Goal: Contribute content: Contribute content

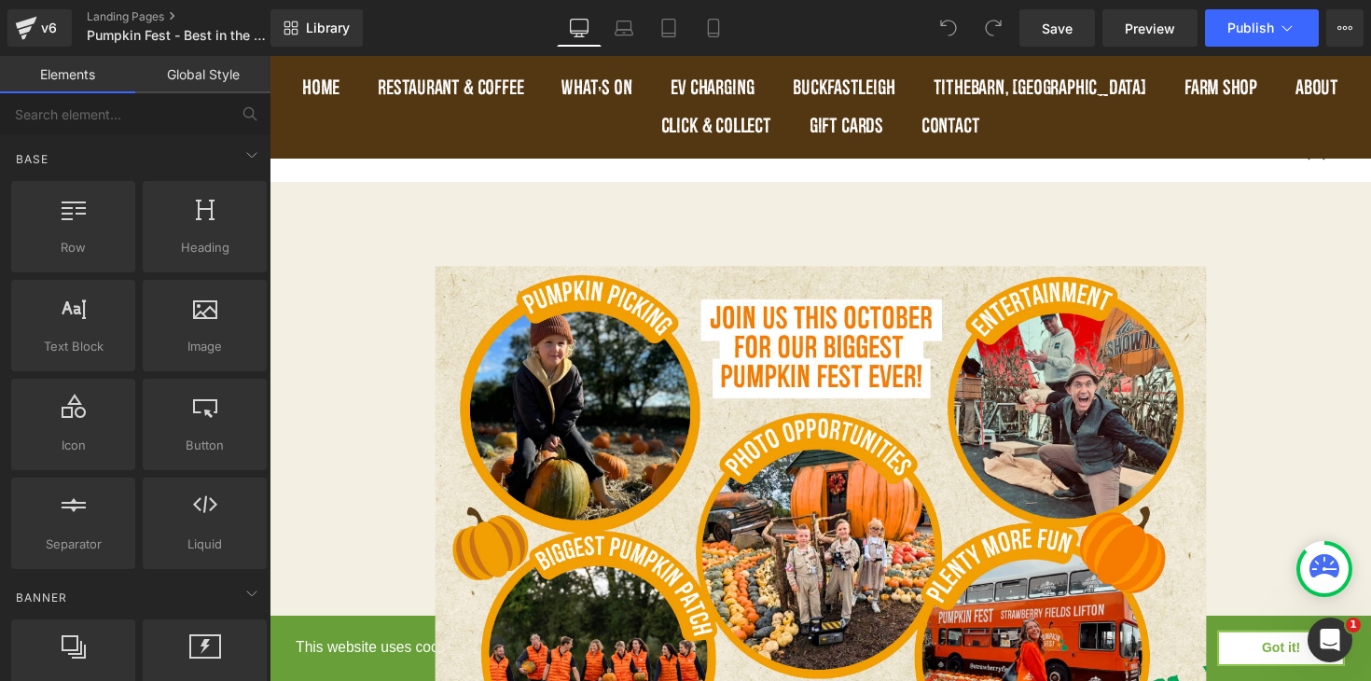
scroll to position [1379, 0]
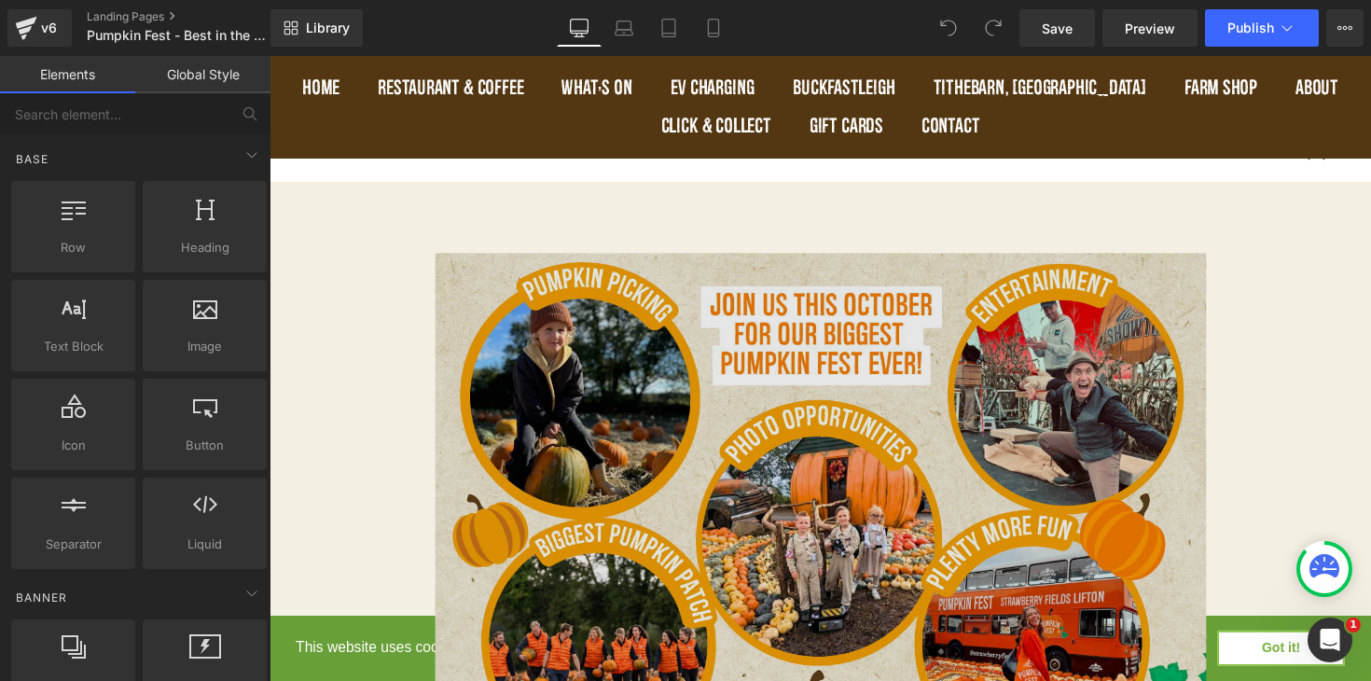
click at [698, 557] on img at bounding box center [834, 524] width 790 height 533
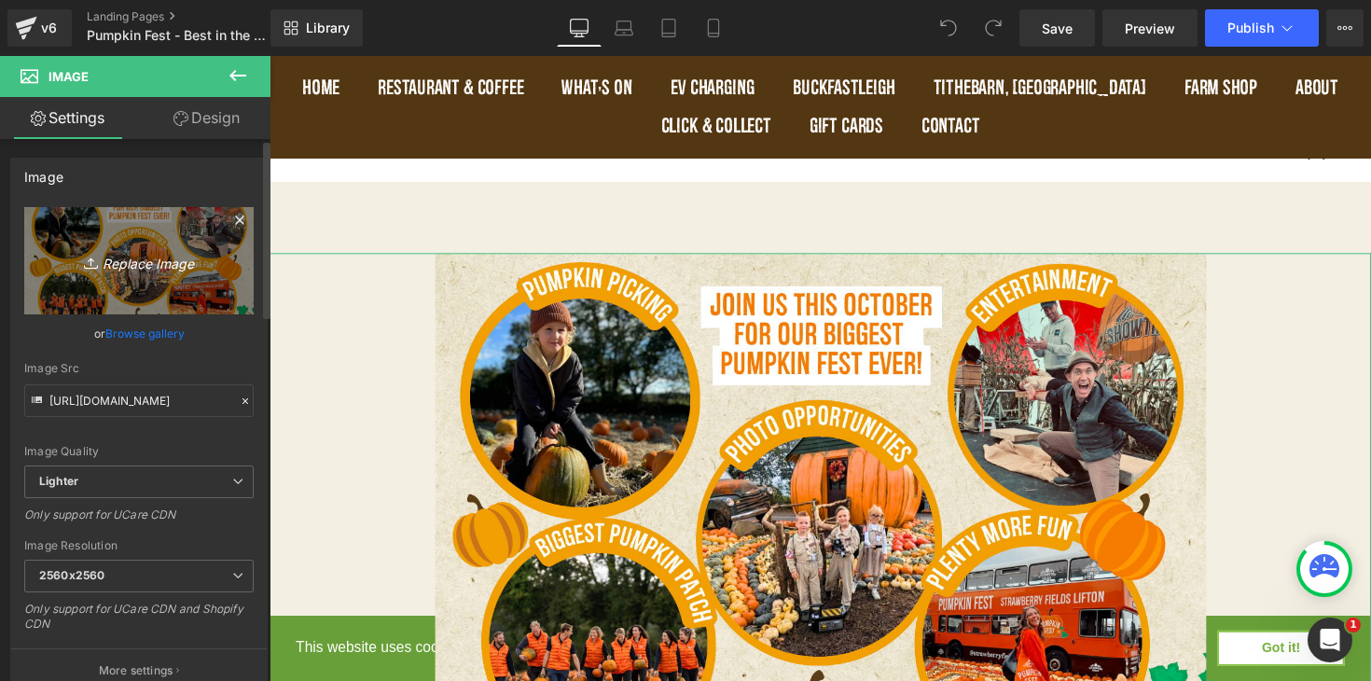
click at [134, 261] on icon "Replace Image" at bounding box center [138, 260] width 149 height 23
type input "C:\fakepath\3.jpg"
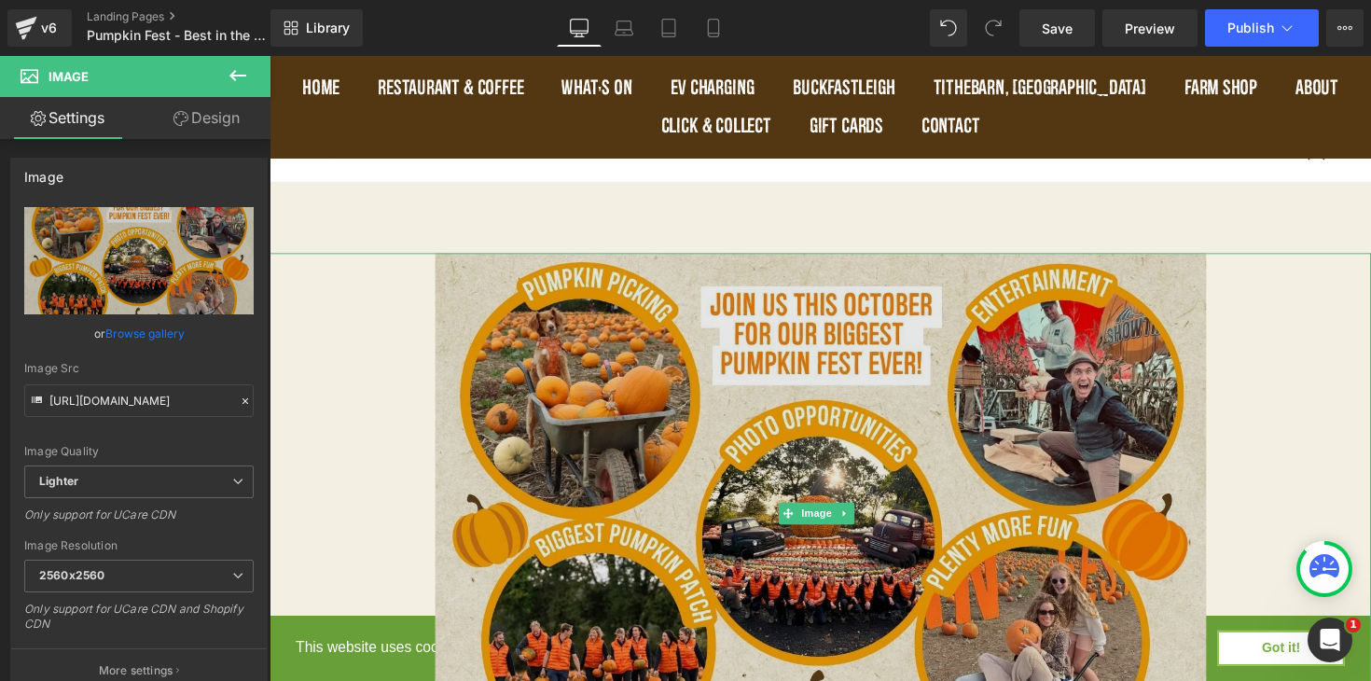
type input "[URL][DOMAIN_NAME]"
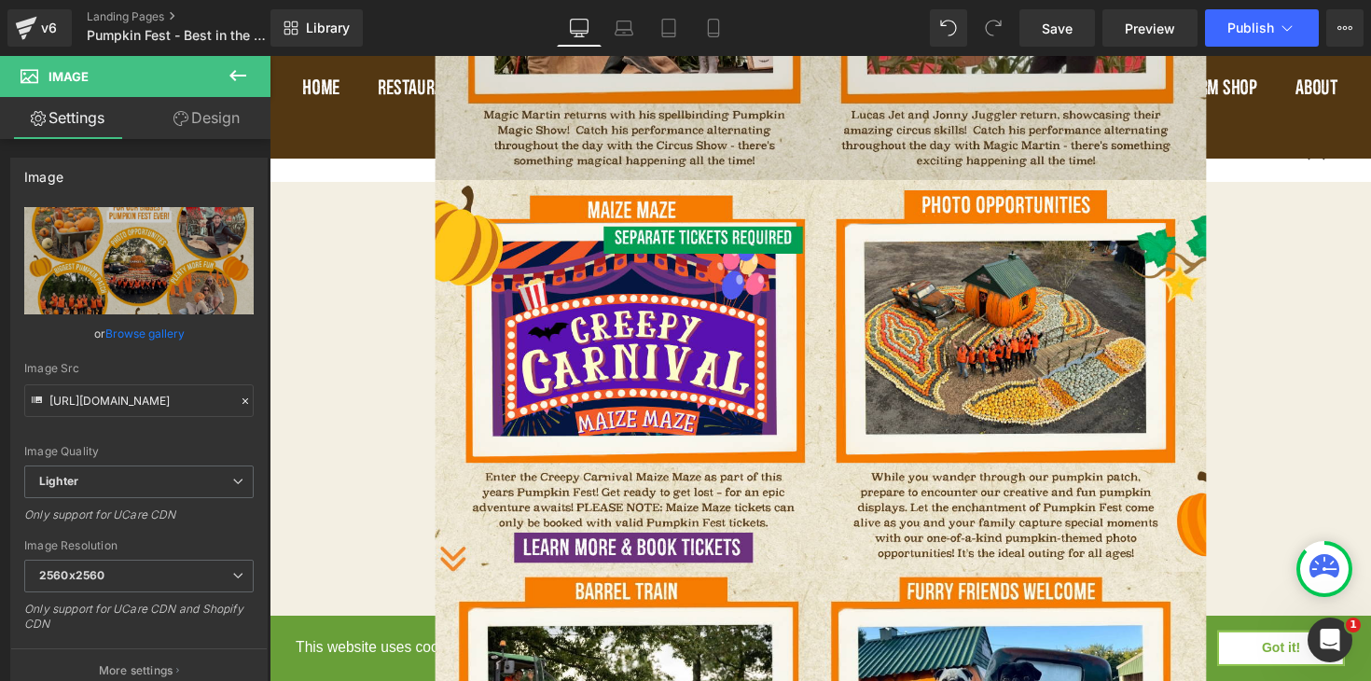
scroll to position [3141, 0]
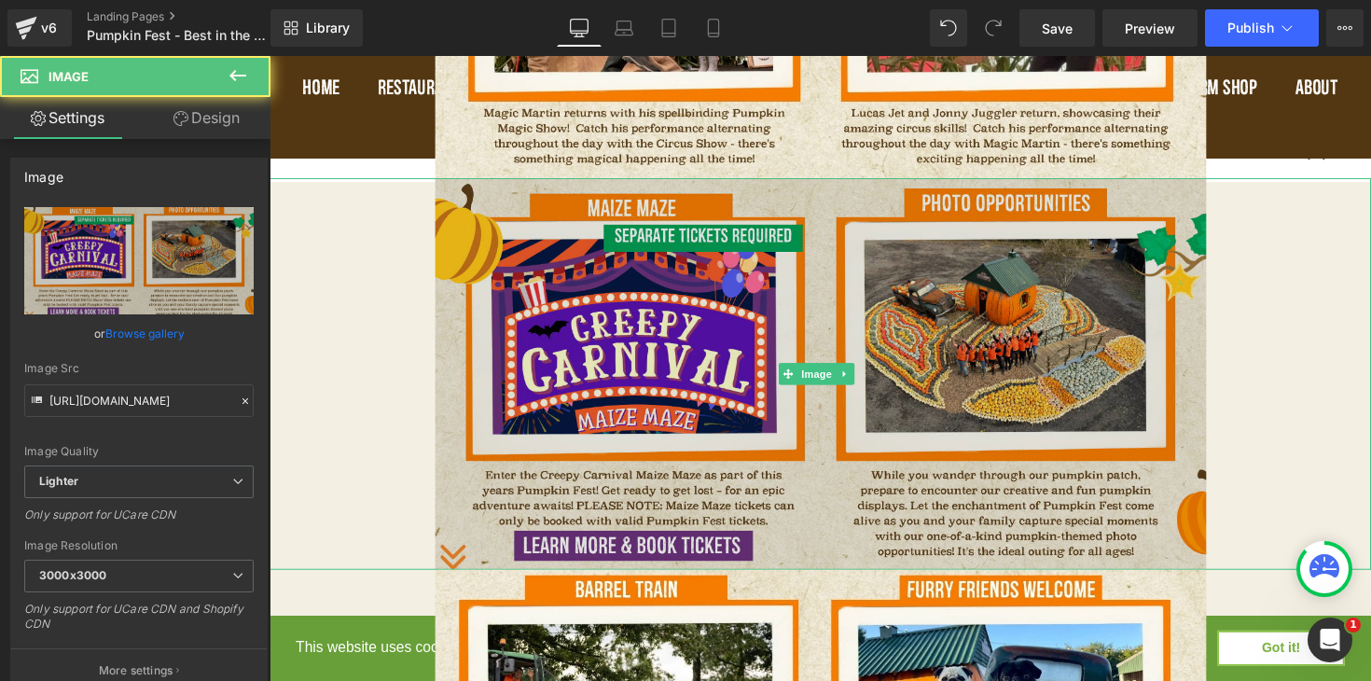
click at [877, 355] on img at bounding box center [834, 381] width 790 height 401
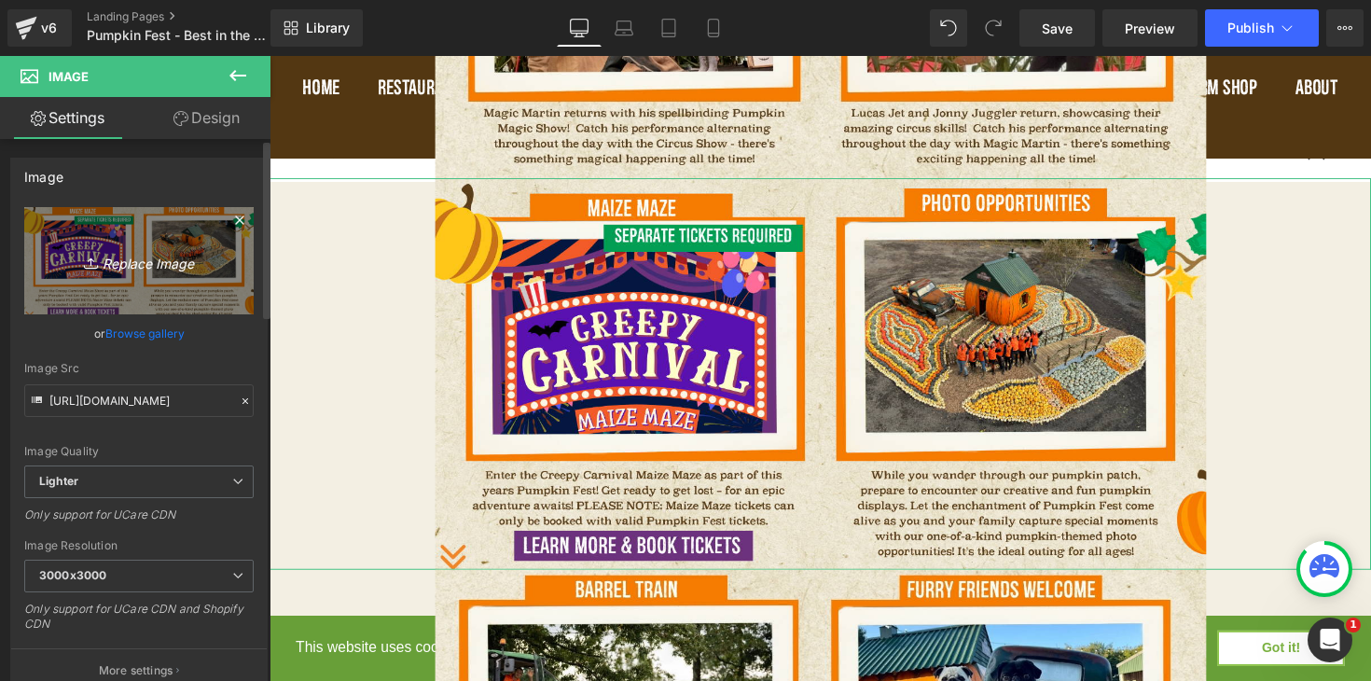
click at [141, 262] on icon "Replace Image" at bounding box center [138, 260] width 149 height 23
type input "C:\fakepath\6.jpg"
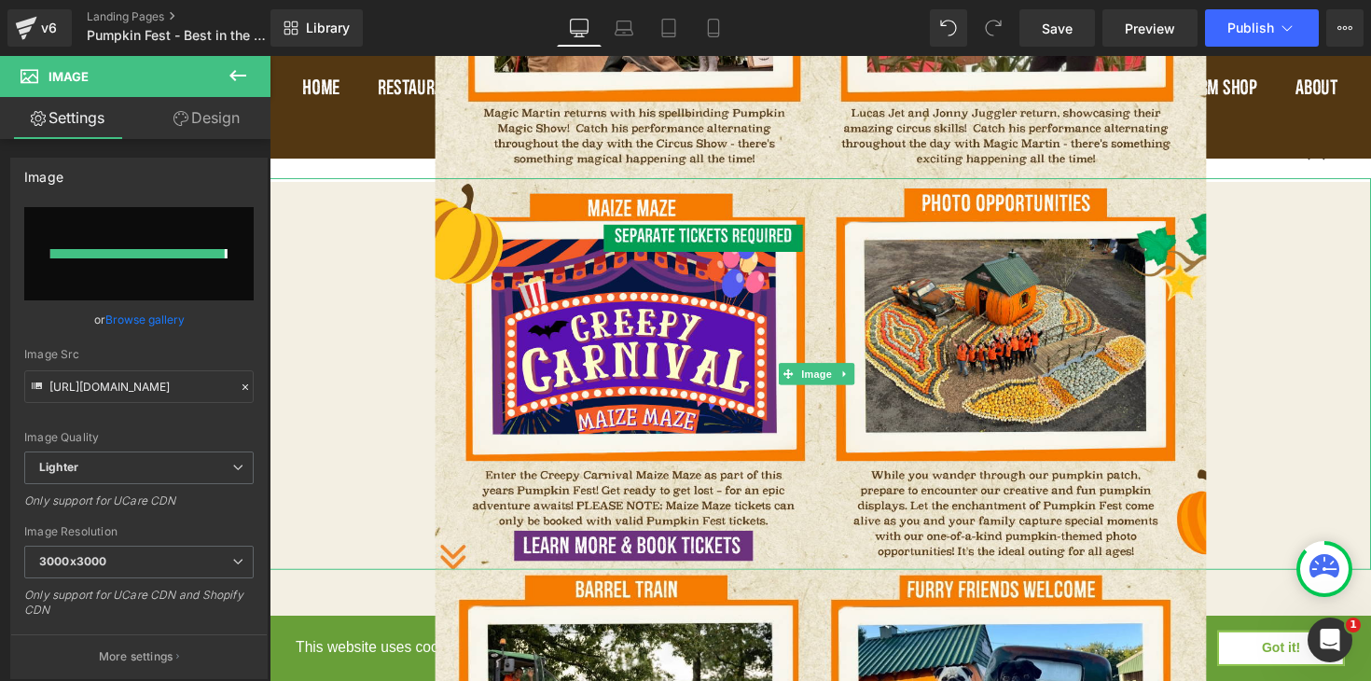
type input "[URL][DOMAIN_NAME]"
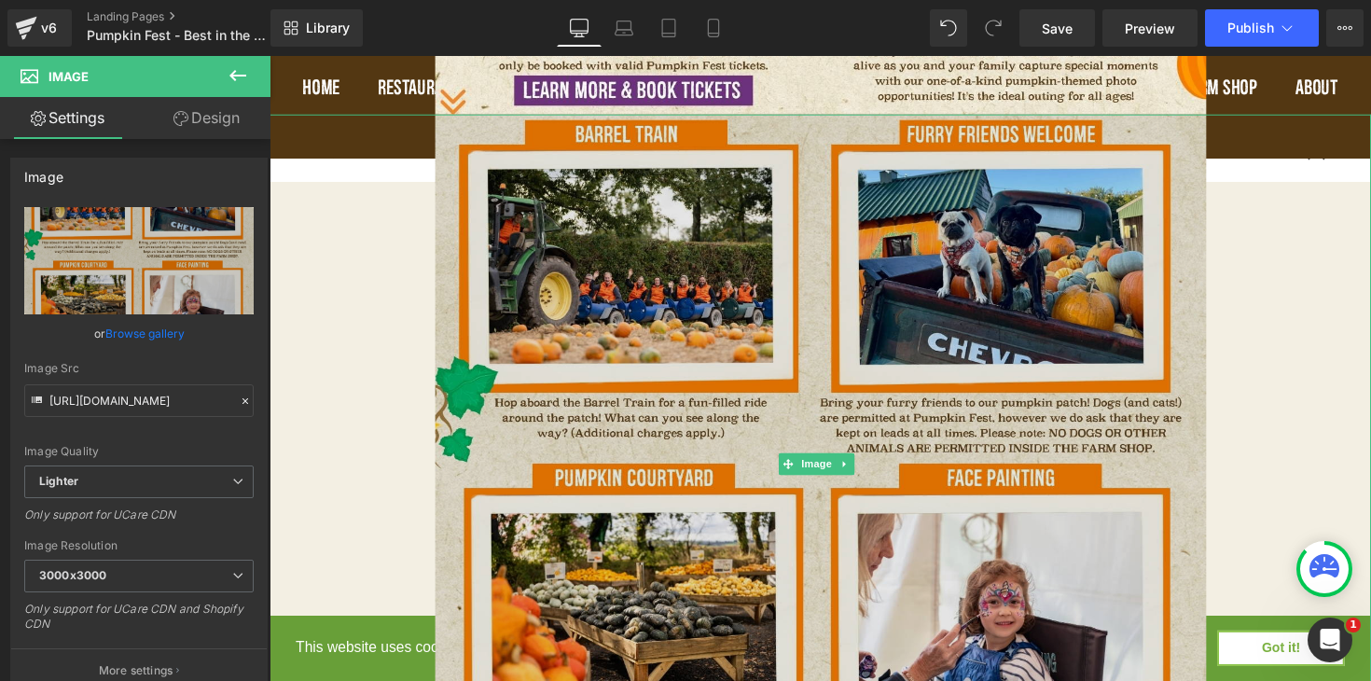
scroll to position [3608, 0]
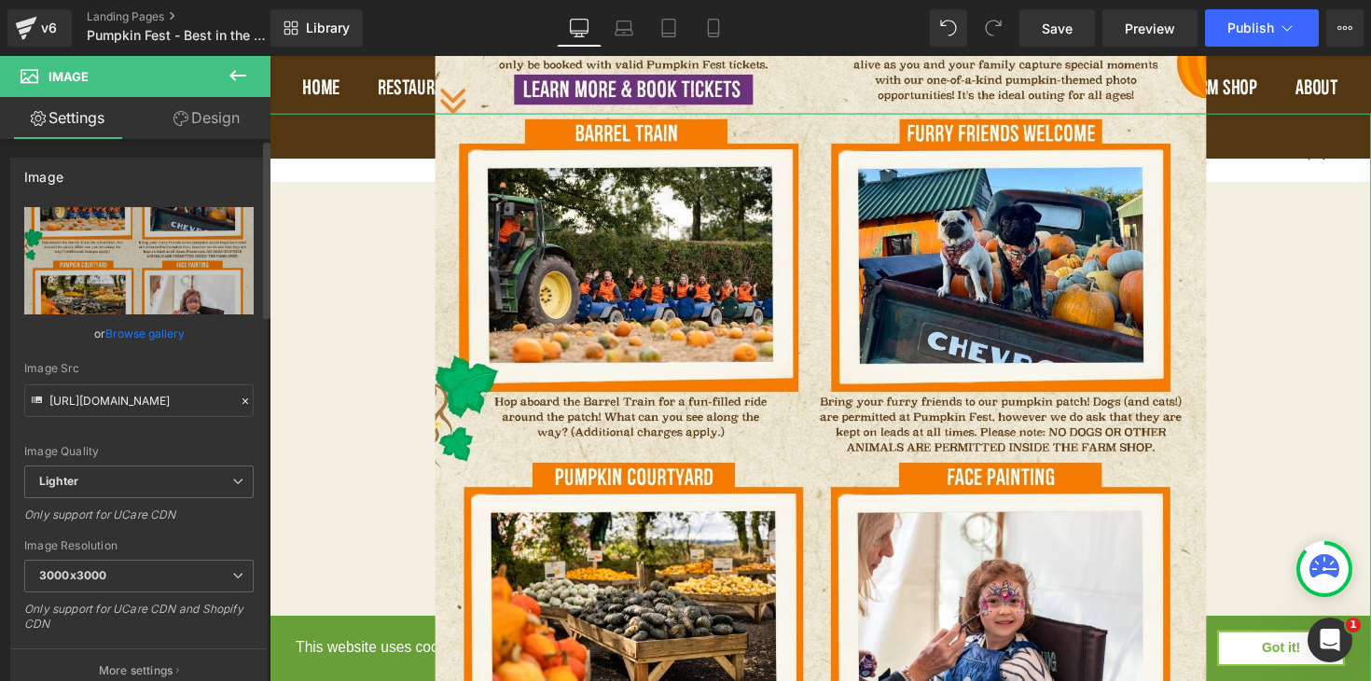
click at [157, 331] on link "Browse gallery" at bounding box center [144, 333] width 79 height 33
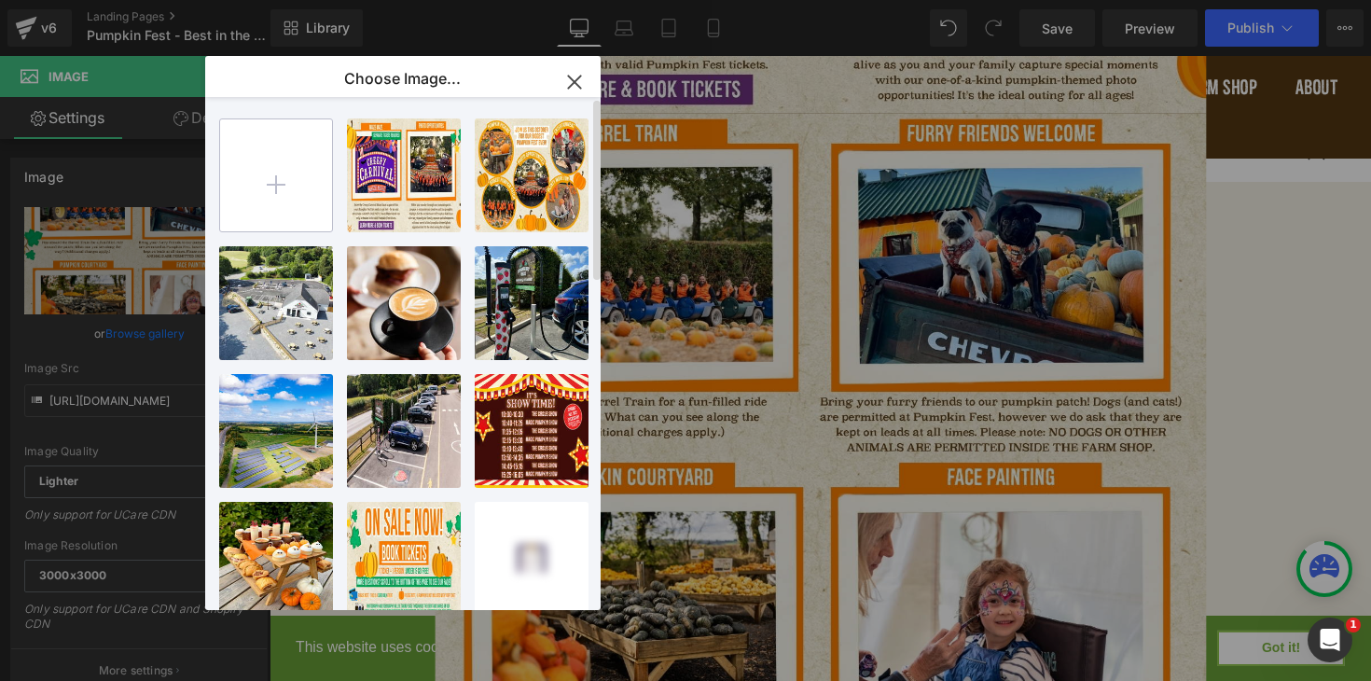
click at [277, 178] on input "file" at bounding box center [276, 175] width 112 height 112
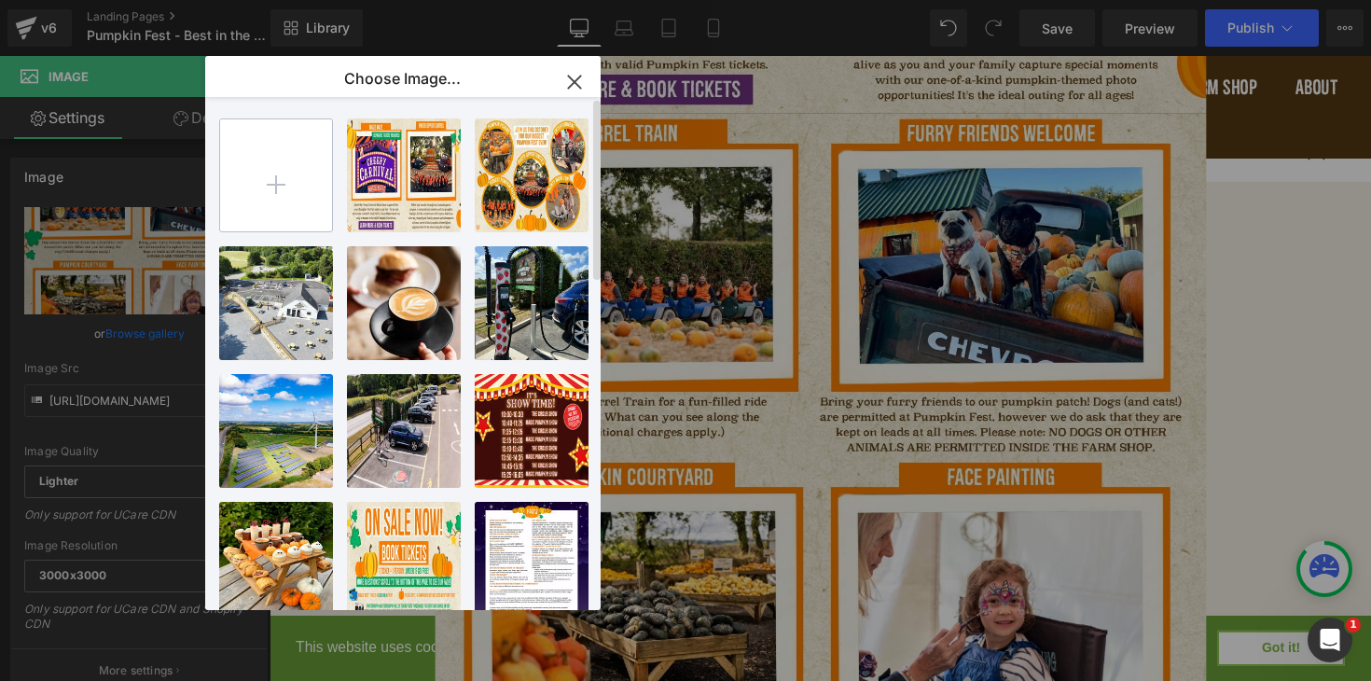
type input "C:\fakepath\7.jpg"
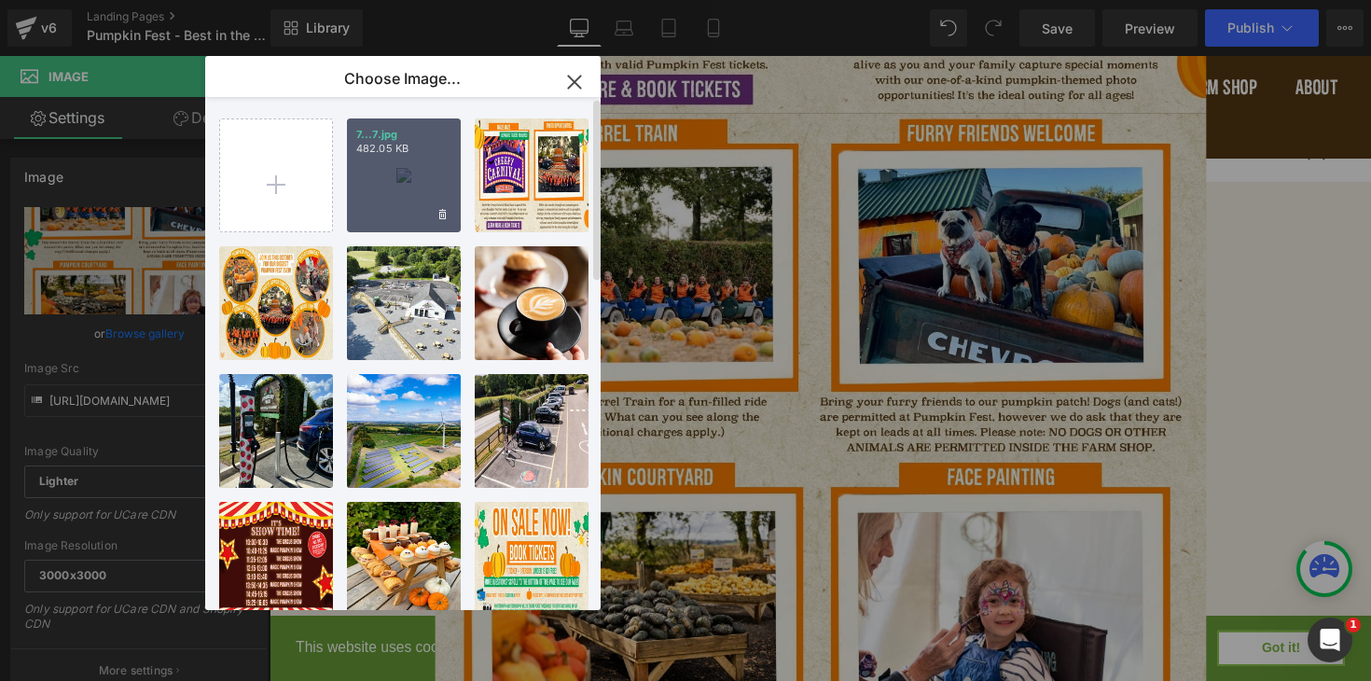
click at [393, 188] on div "7...7.jpg 482.05 KB" at bounding box center [404, 175] width 114 height 114
type input "[URL][DOMAIN_NAME]"
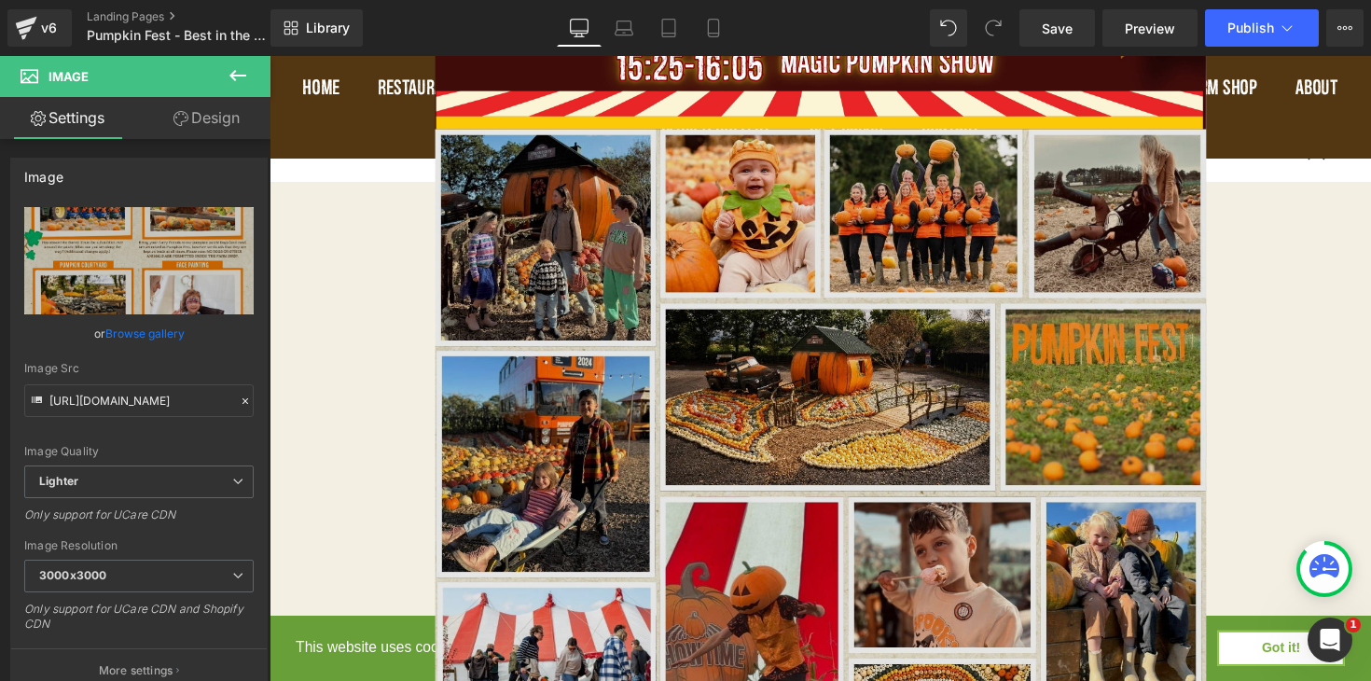
scroll to position [5384, 0]
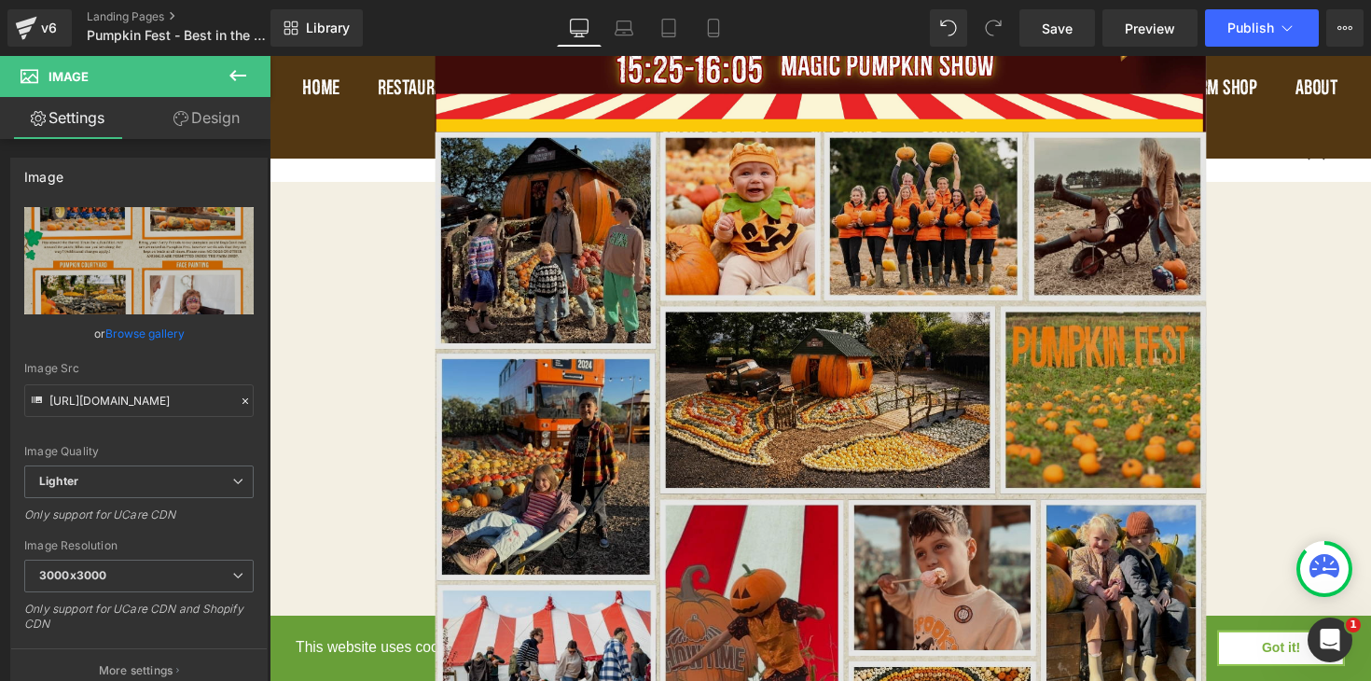
click at [860, 436] on img at bounding box center [834, 486] width 790 height 705
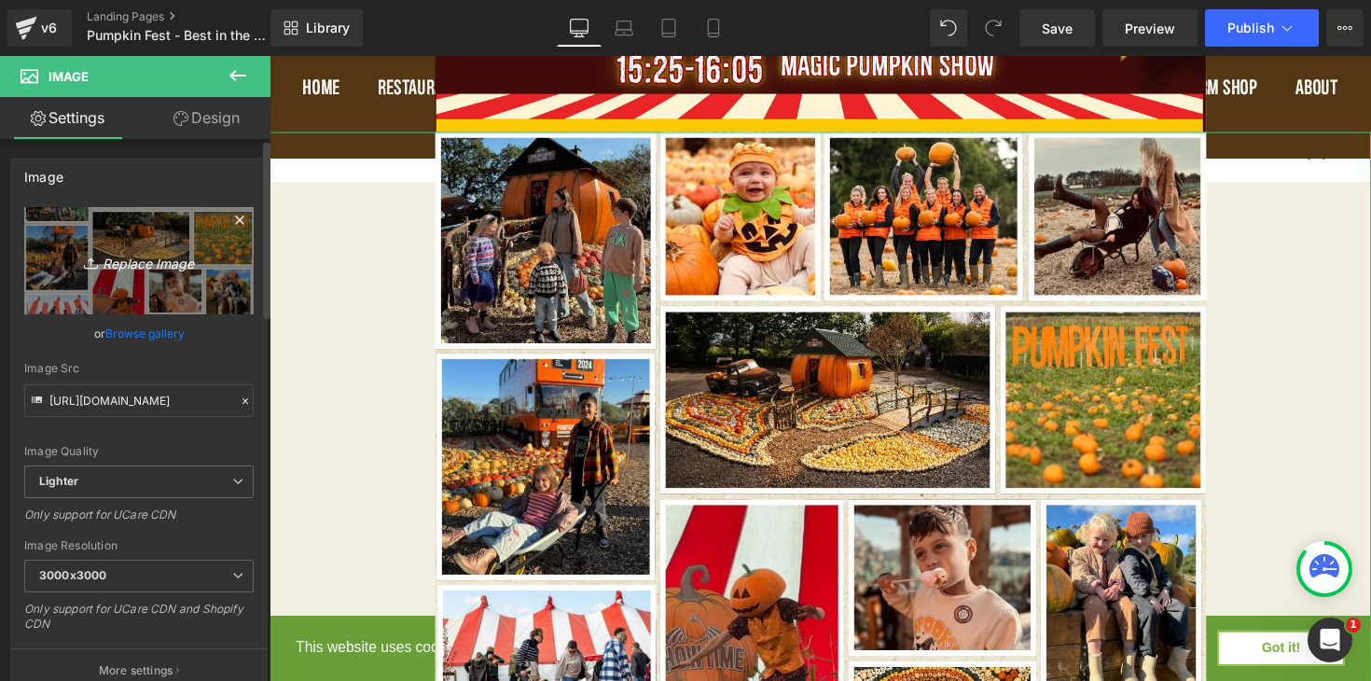
click at [167, 264] on icon "Replace Image" at bounding box center [138, 260] width 149 height 23
type input "C:\fakepath\10.jpg"
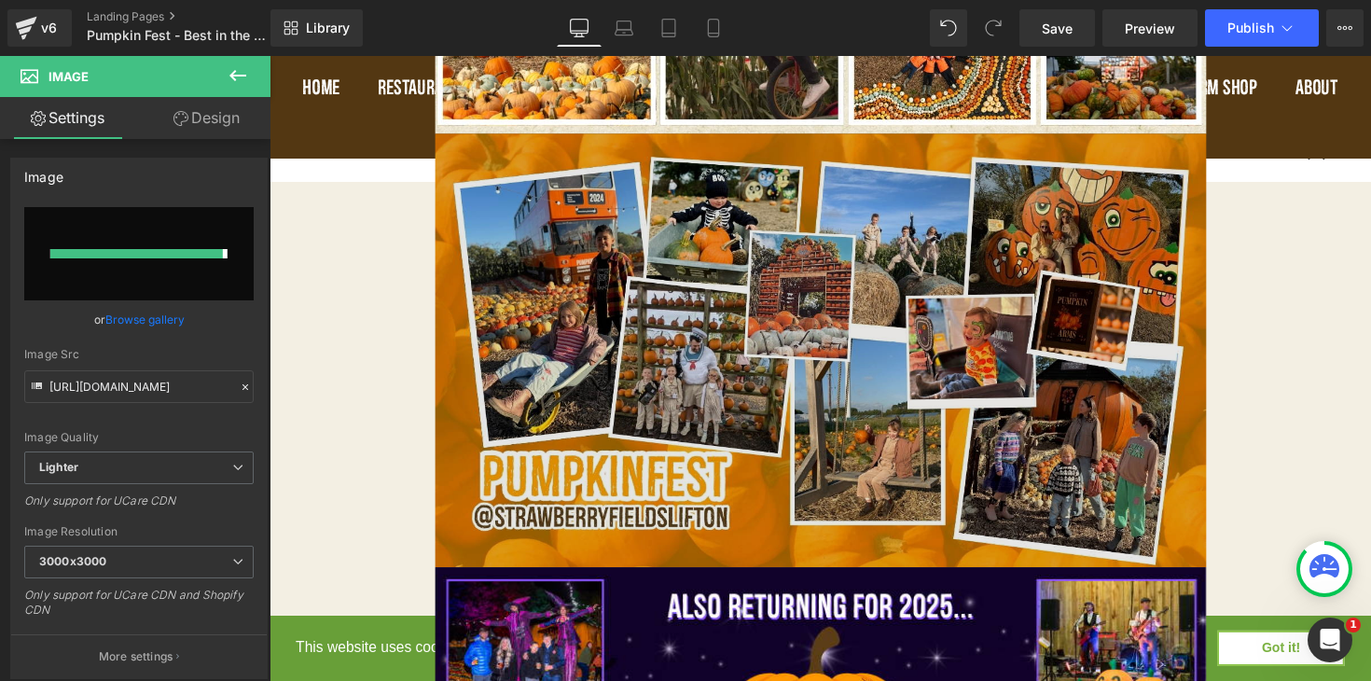
type input "[URL][DOMAIN_NAME]"
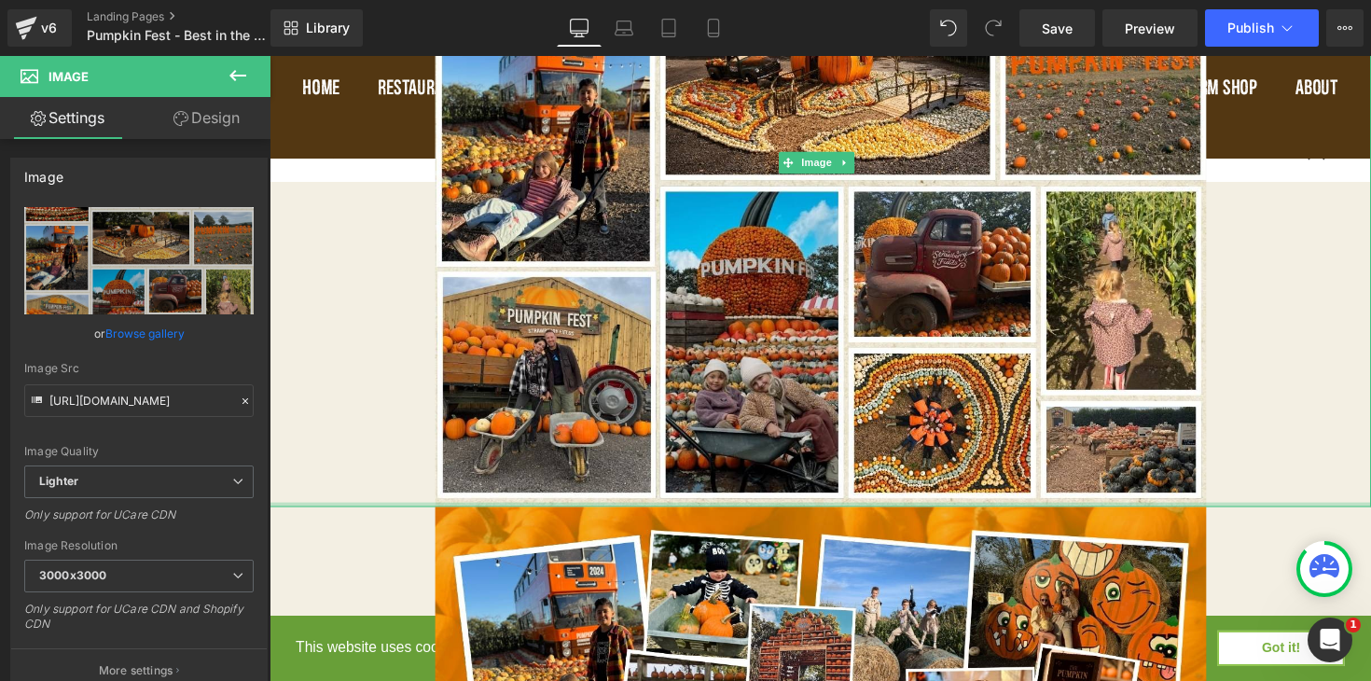
scroll to position [5623, 0]
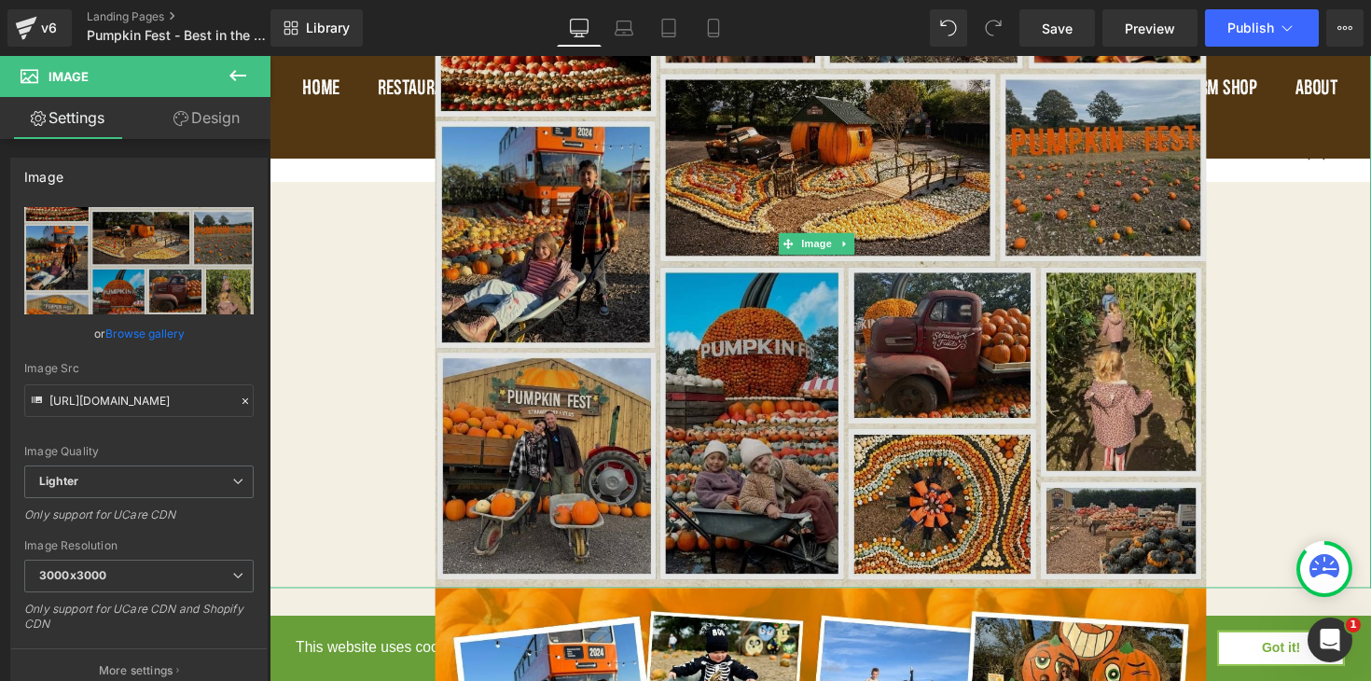
click at [763, 295] on img at bounding box center [834, 248] width 790 height 705
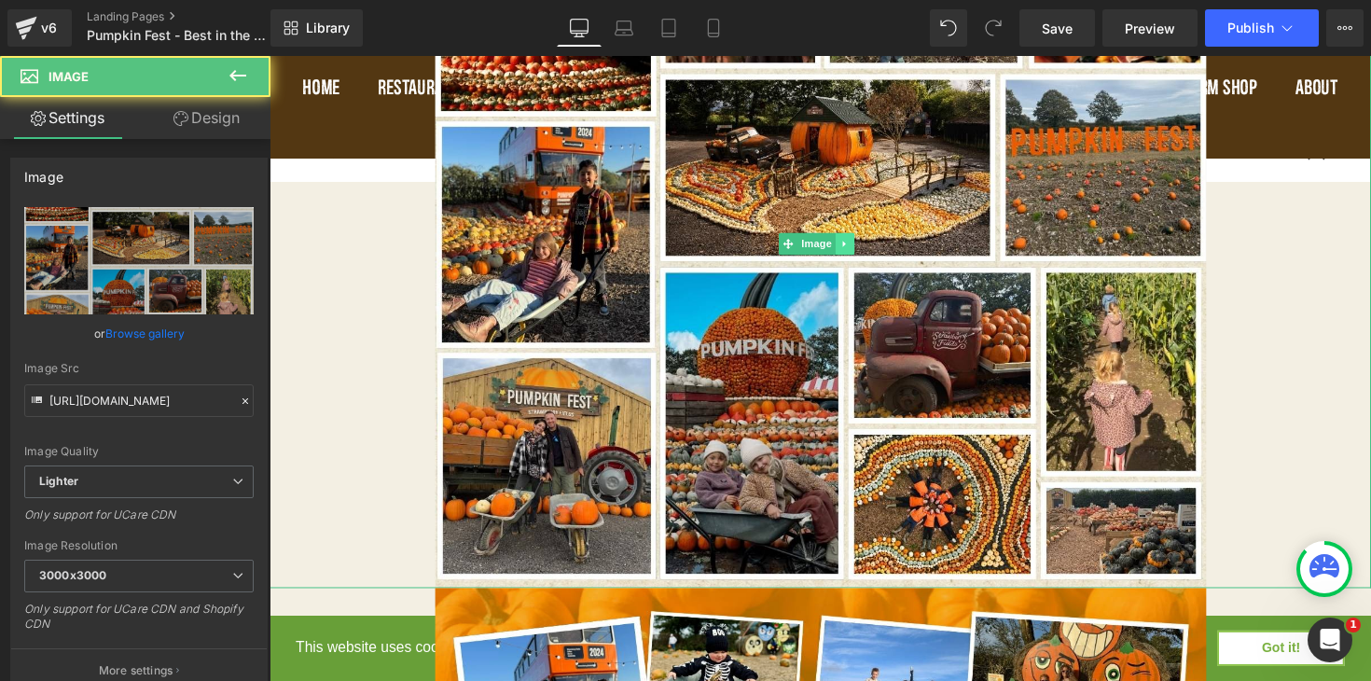
click at [858, 245] on icon at bounding box center [858, 248] width 3 height 7
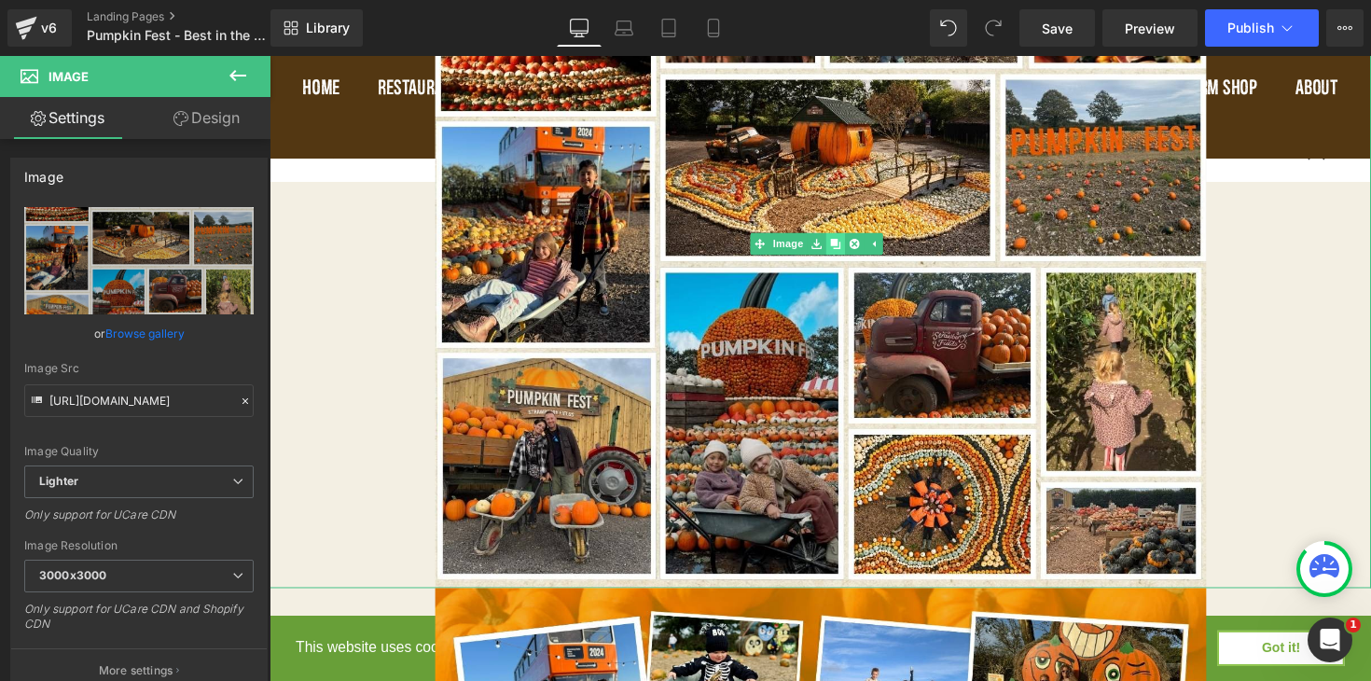
click at [848, 242] on icon at bounding box center [849, 247] width 10 height 10
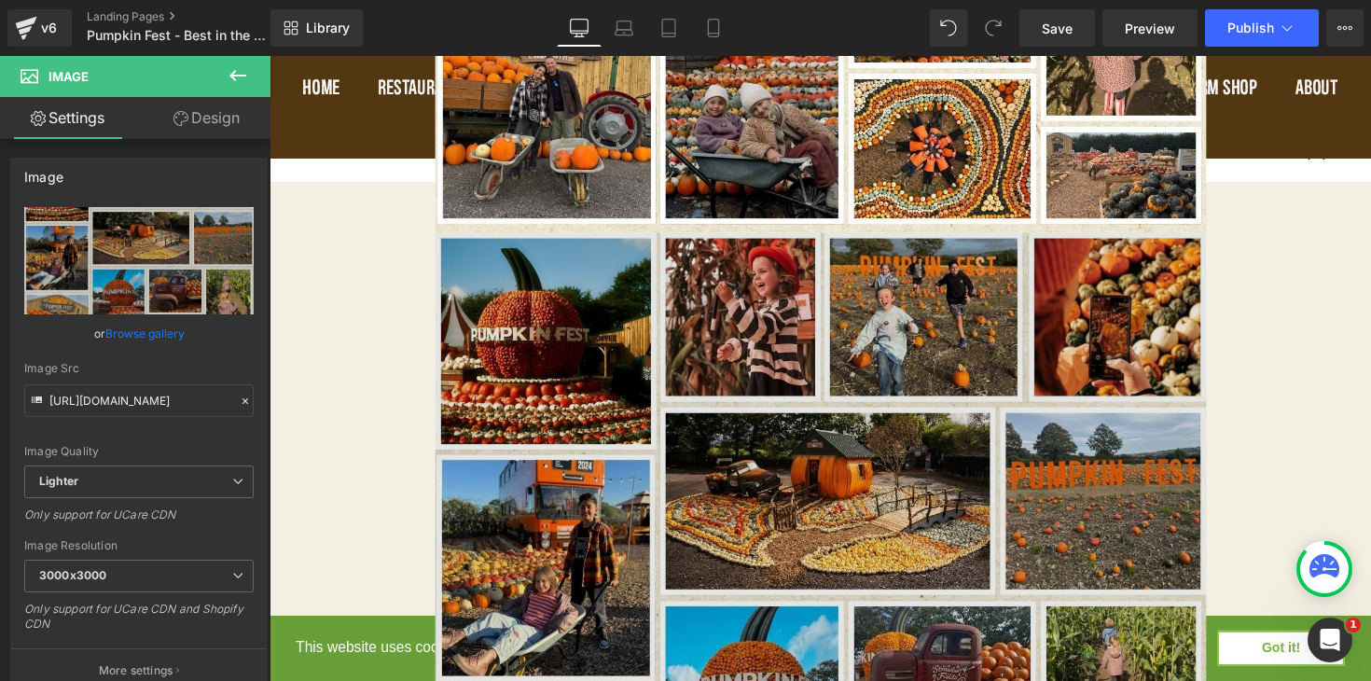
click at [841, 447] on img at bounding box center [834, 589] width 790 height 705
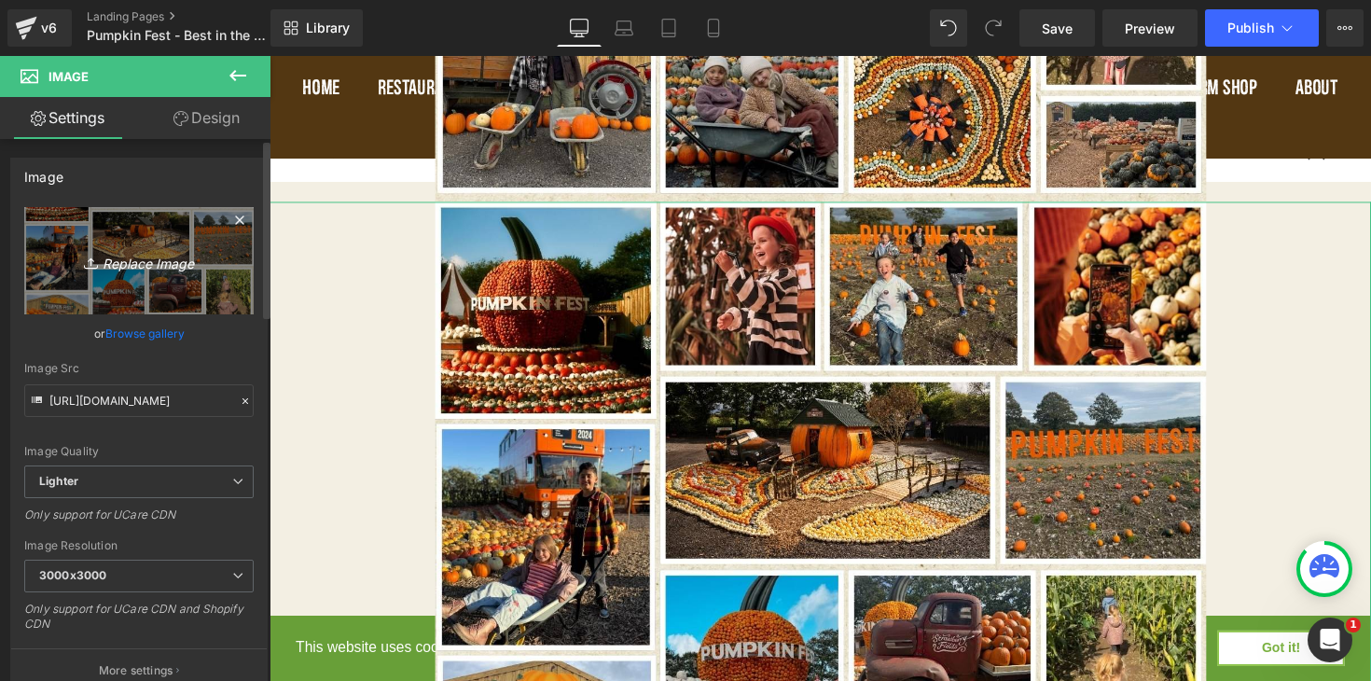
click at [162, 260] on icon "Replace Image" at bounding box center [138, 260] width 149 height 23
type input "C:\fakepath\11.jpg"
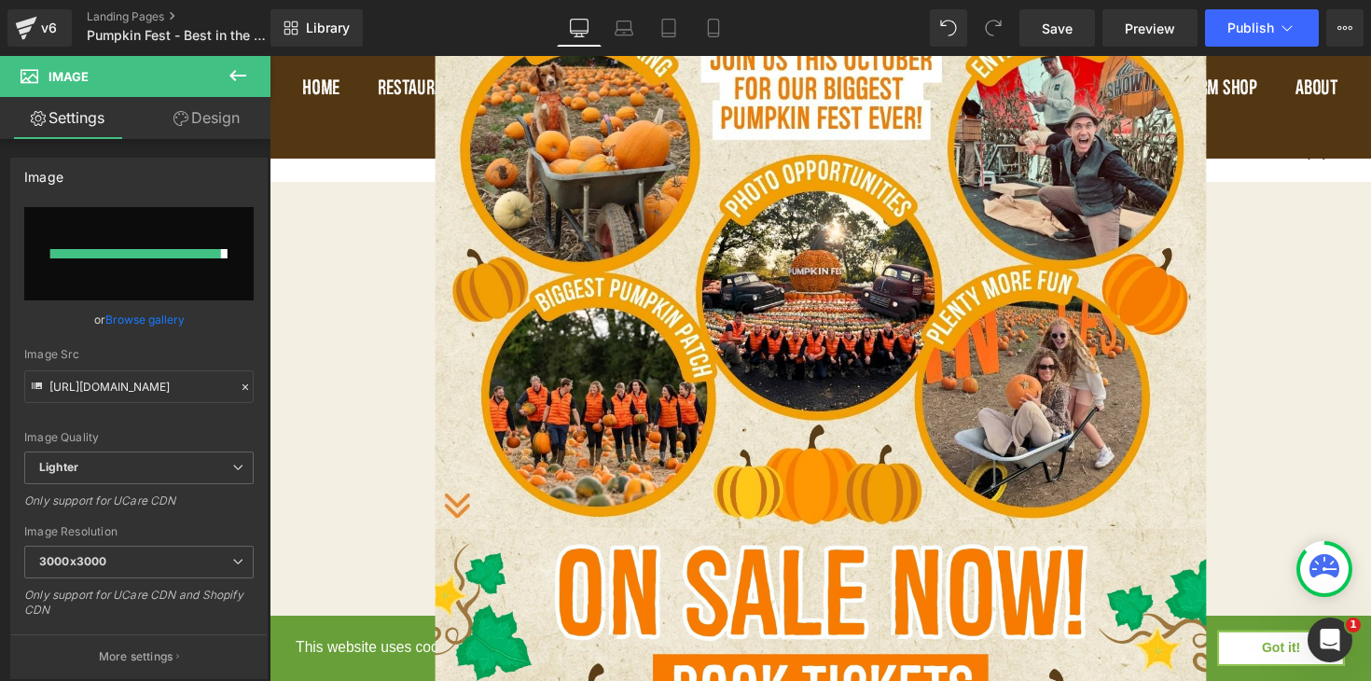
type input "[URL][DOMAIN_NAME]"
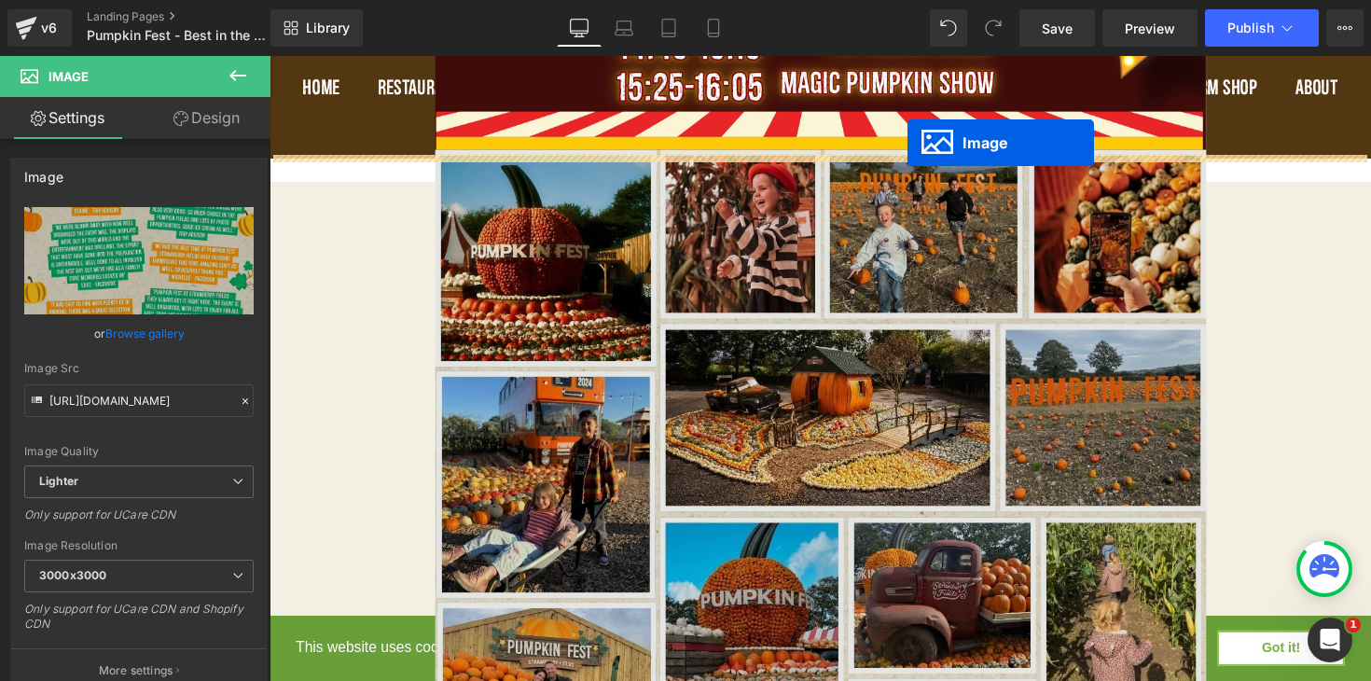
scroll to position [5292, 0]
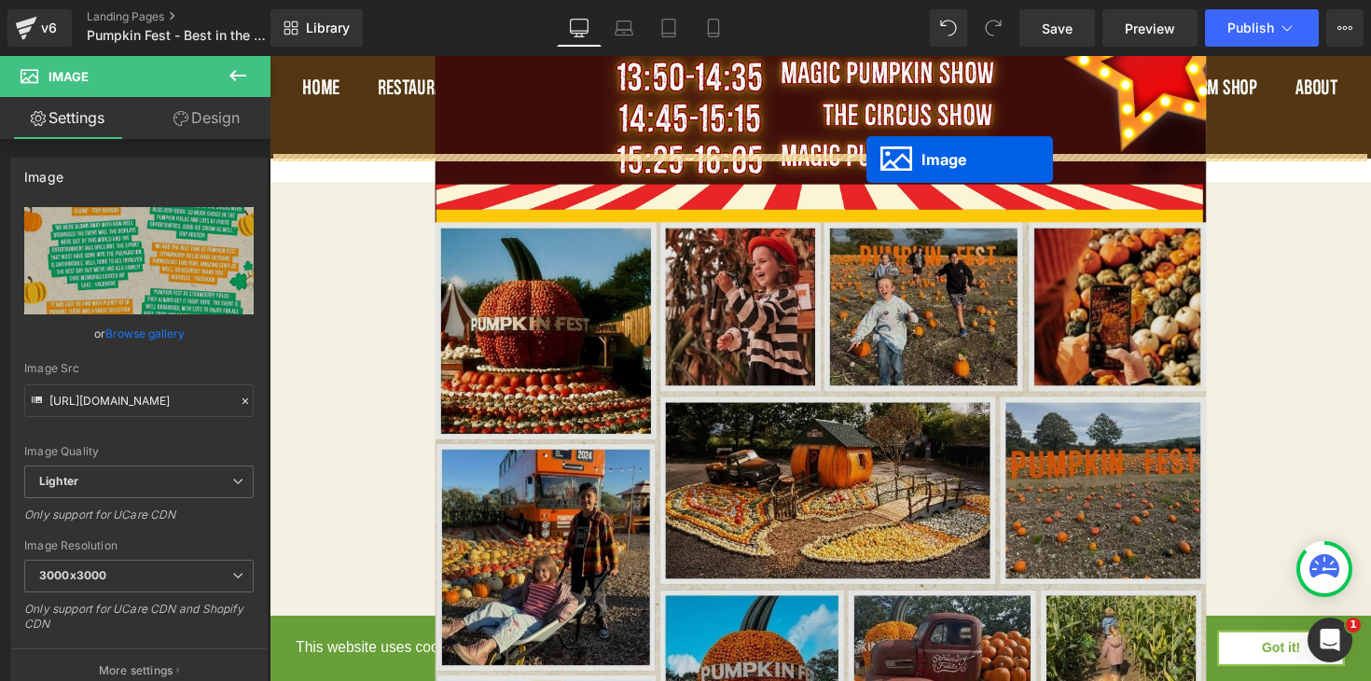
drag, startPoint x: 793, startPoint y: 561, endPoint x: 881, endPoint y: 162, distance: 408.5
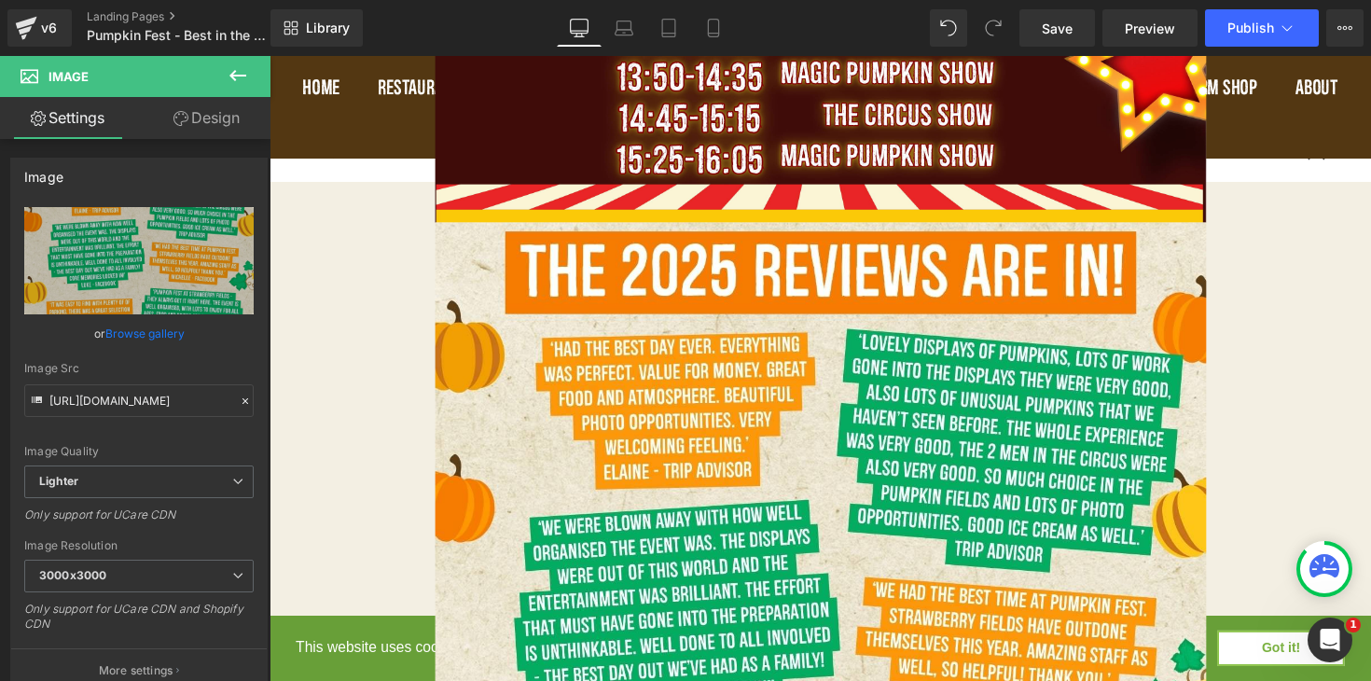
click at [1352, 287] on div at bounding box center [833, 654] width 1128 height 854
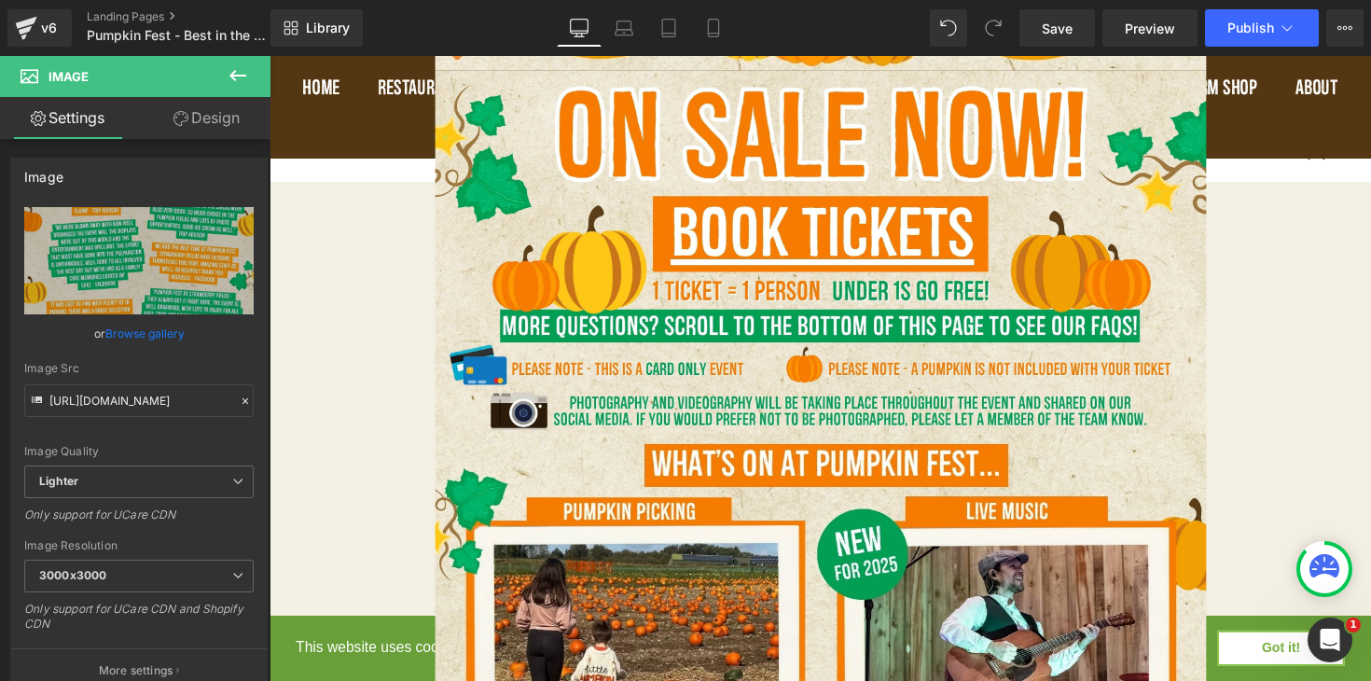
scroll to position [2008, 0]
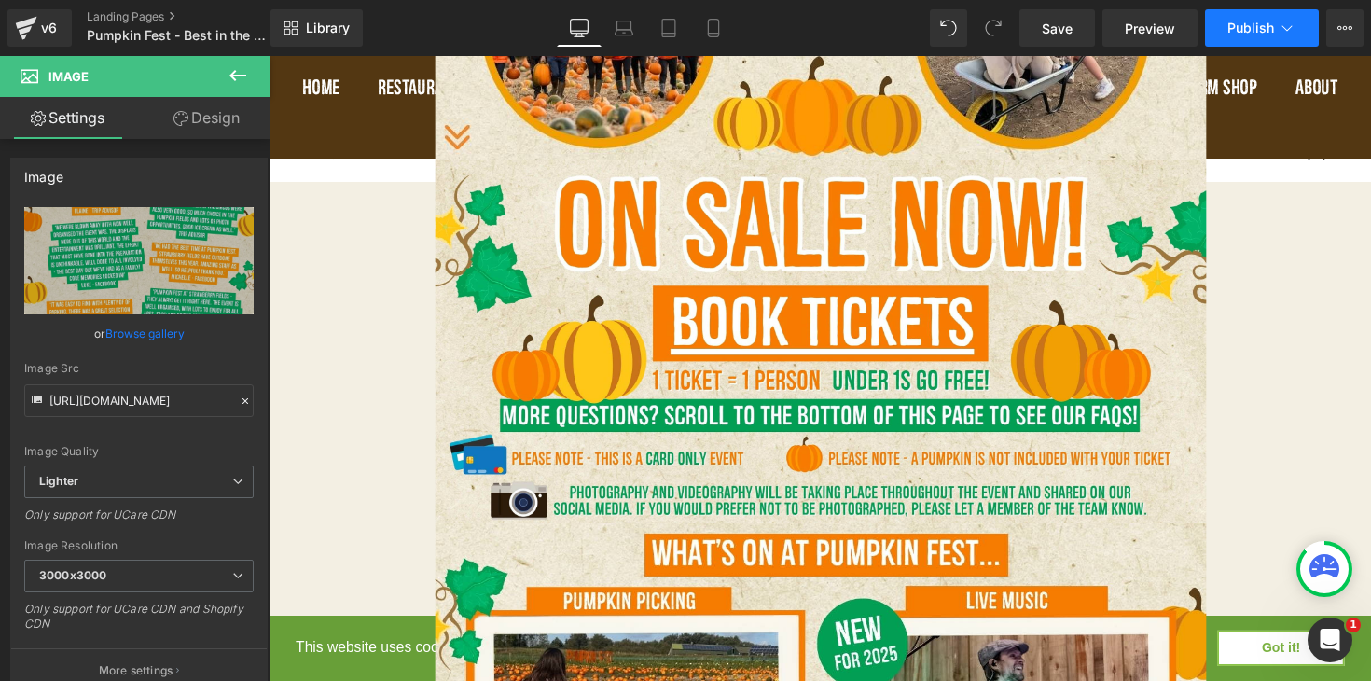
click at [1265, 30] on span "Publish" at bounding box center [1250, 28] width 47 height 15
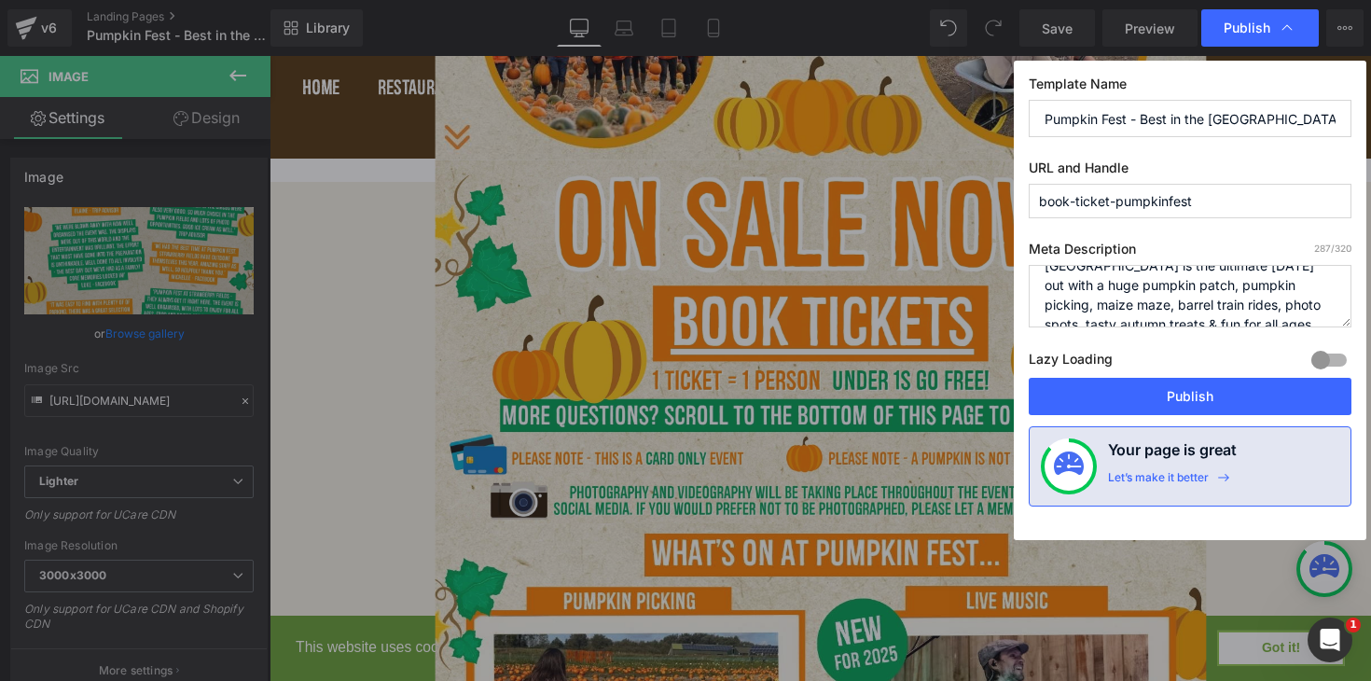
scroll to position [98, 0]
click at [1233, 394] on button "Publish" at bounding box center [1189, 396] width 323 height 37
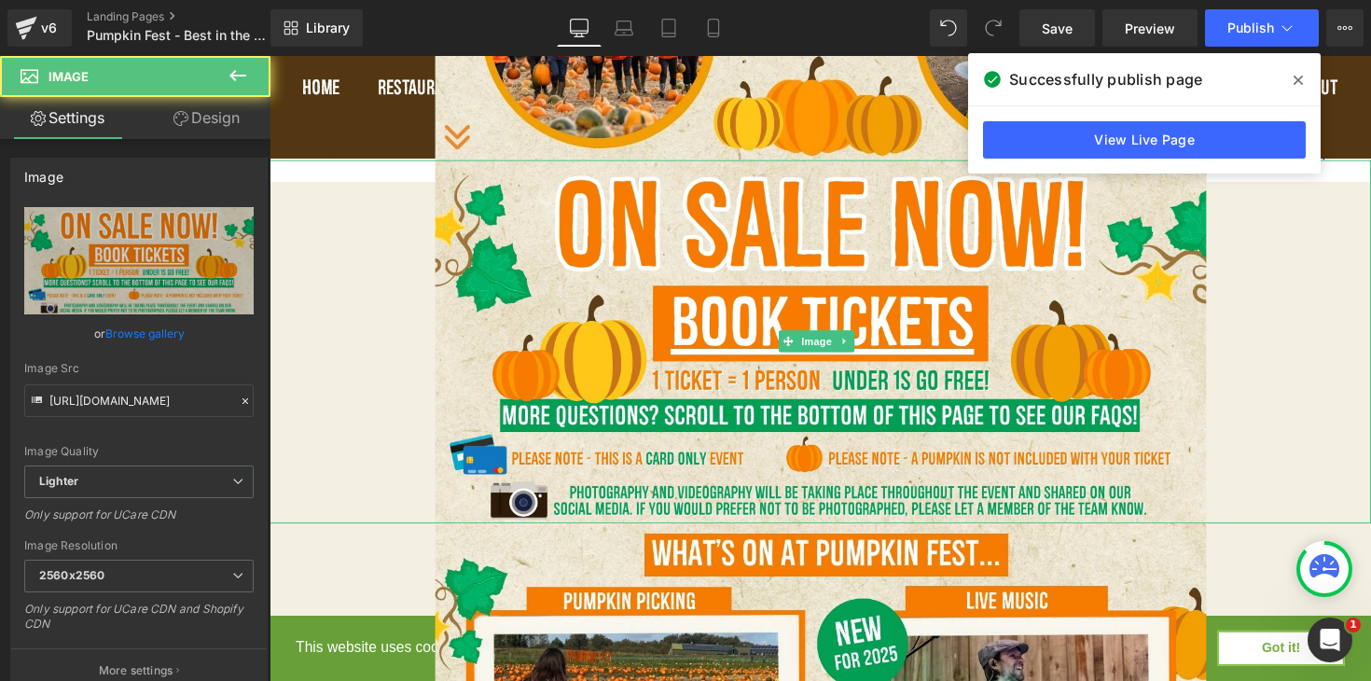
click at [1310, 347] on link at bounding box center [833, 348] width 1128 height 372
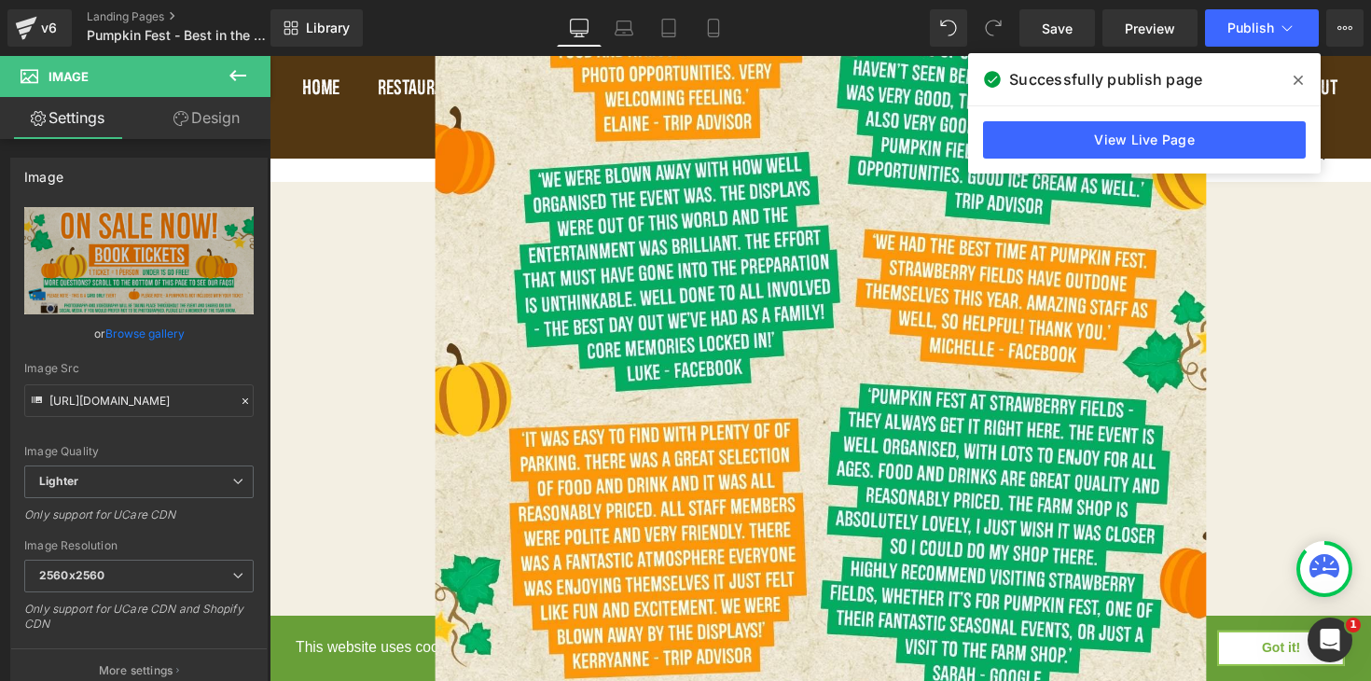
scroll to position [5649, 0]
